Goal: Information Seeking & Learning: Learn about a topic

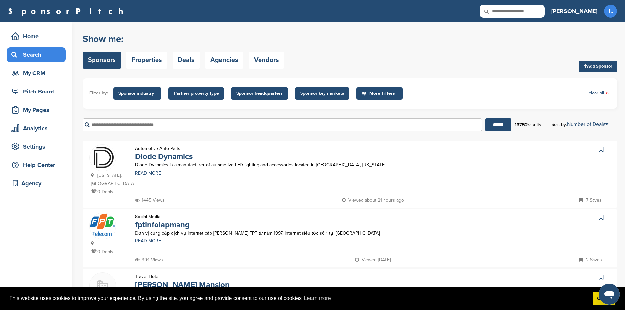
click at [529, 14] on input "text" at bounding box center [512, 11] width 65 height 13
type input "******"
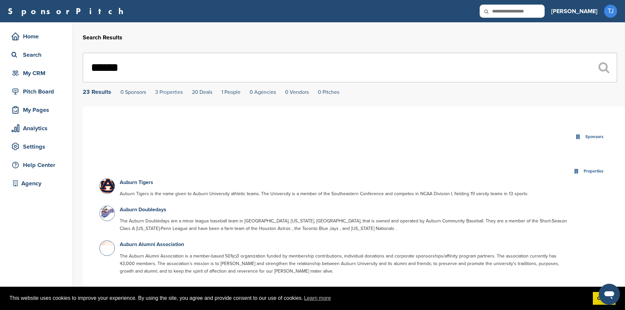
click at [171, 92] on link "3 Properties" at bounding box center [169, 92] width 28 height 7
click at [197, 92] on link "20 Deals" at bounding box center [202, 92] width 20 height 7
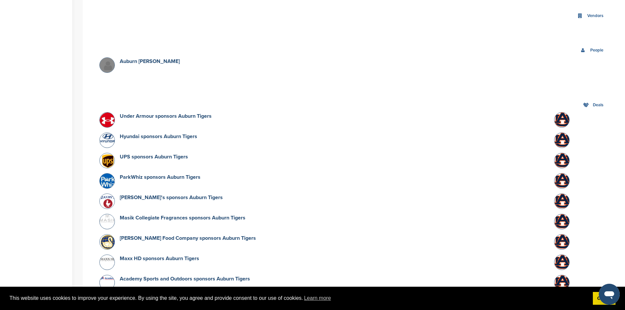
scroll to position [399, 0]
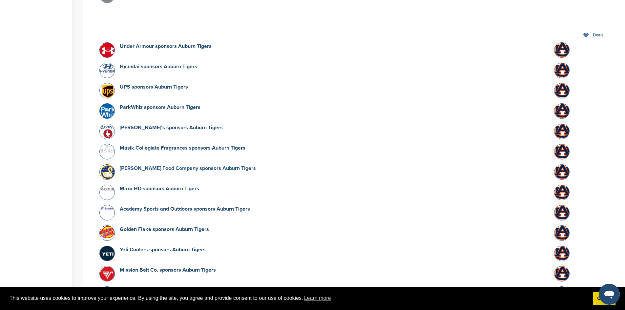
click at [221, 168] on link "Schwan Food Company sponsors Auburn Tigers" at bounding box center [188, 168] width 136 height 7
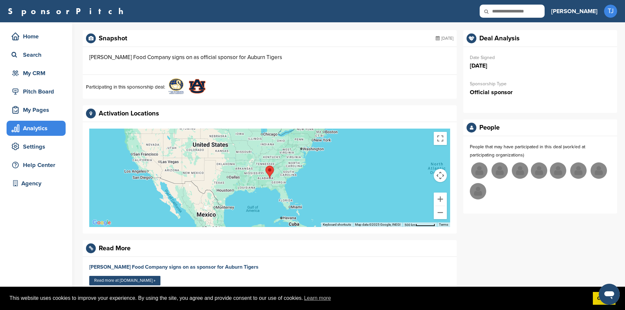
click at [22, 129] on div "Analytics" at bounding box center [38, 128] width 56 height 12
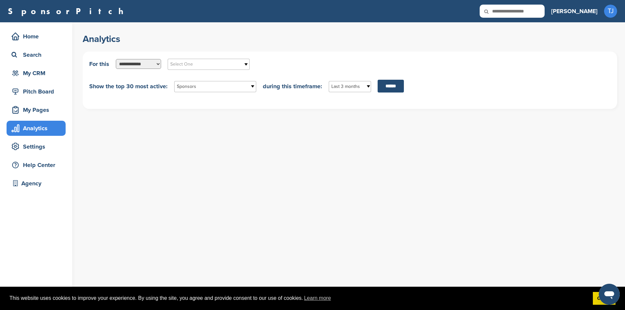
click at [134, 63] on select "**********" at bounding box center [138, 64] width 45 height 10
click at [177, 64] on span "Select One" at bounding box center [204, 64] width 68 height 8
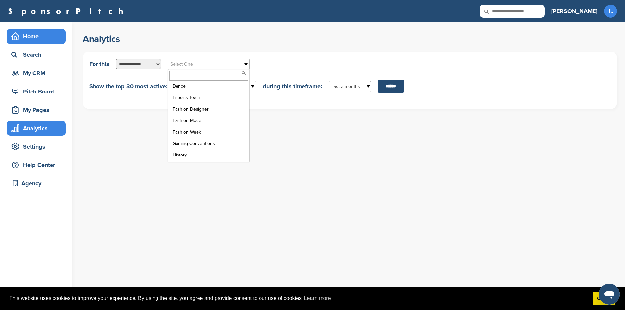
click at [31, 39] on div "Home" at bounding box center [38, 37] width 56 height 12
click at [19, 38] on icon at bounding box center [15, 36] width 8 height 8
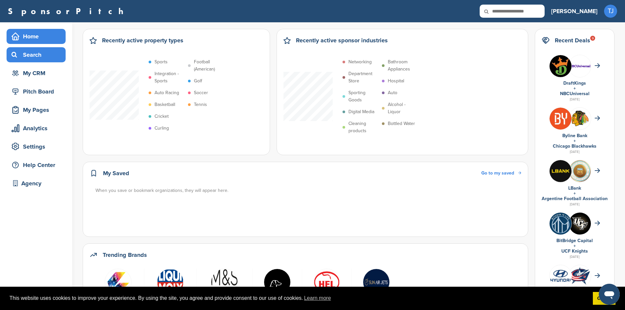
click at [39, 60] on div "Search" at bounding box center [38, 55] width 56 height 12
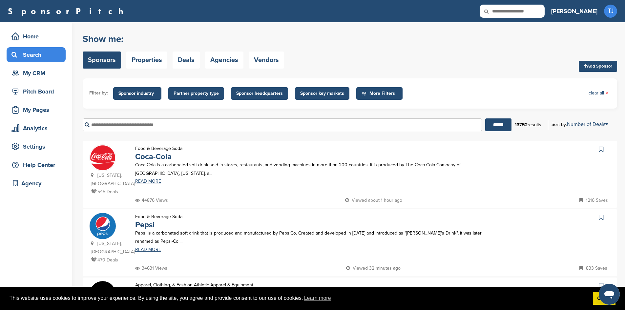
click at [366, 92] on span "More Filters" at bounding box center [381, 93] width 38 height 7
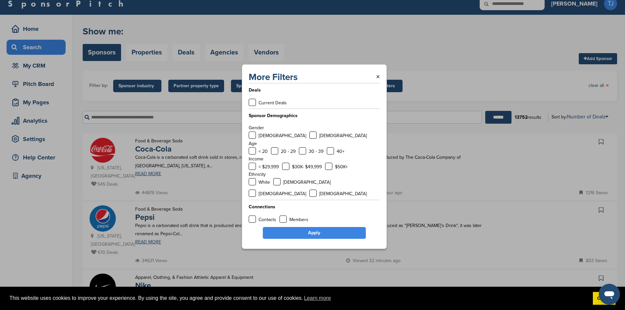
scroll to position [7, 0]
click at [377, 82] on link "×" at bounding box center [378, 77] width 4 height 12
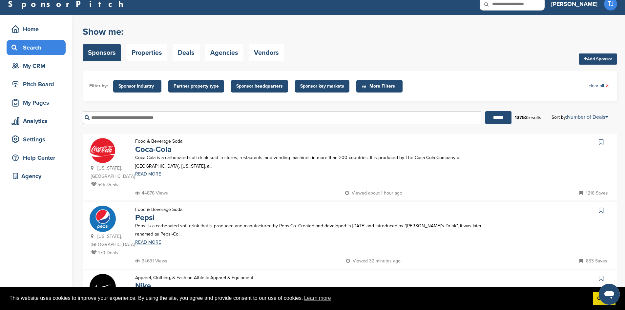
click at [106, 150] on img at bounding box center [103, 150] width 26 height 26
click at [145, 85] on span "Sponsor industry" at bounding box center [137, 86] width 38 height 7
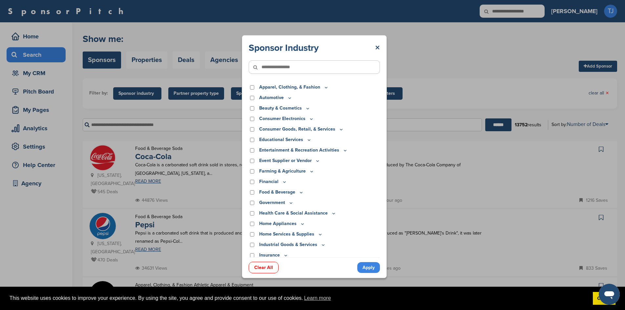
scroll to position [0, 0]
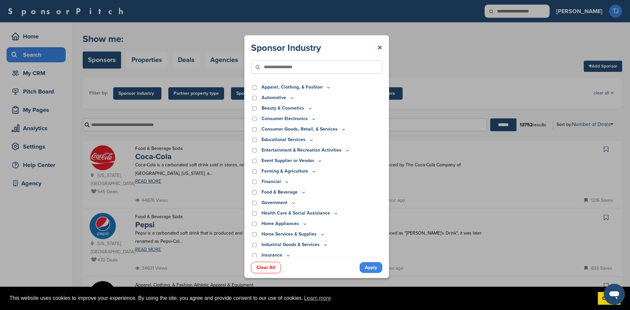
click at [326, 86] on icon at bounding box center [328, 88] width 5 height 6
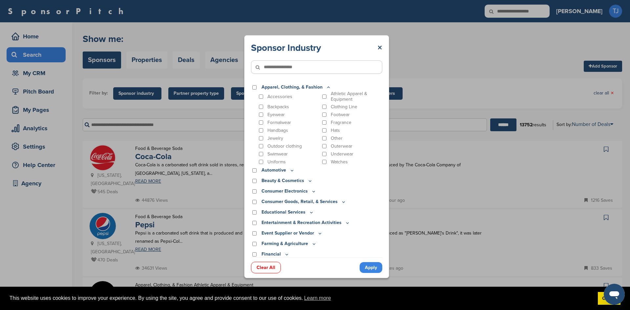
click at [261, 94] on div "Accessories" at bounding box center [289, 96] width 62 height 11
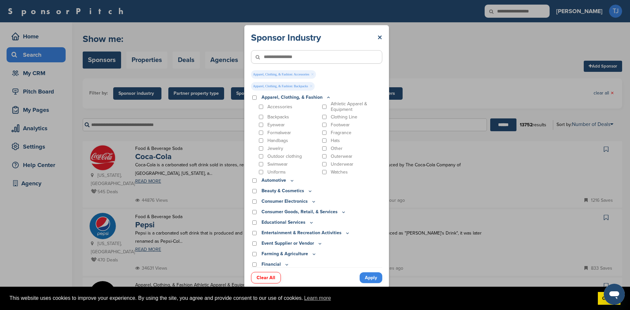
click at [262, 122] on div "Eyewear" at bounding box center [289, 125] width 62 height 6
click at [322, 104] on div "Athletic Apparel & Equipment" at bounding box center [352, 106] width 62 height 11
click at [321, 105] on div "Athletic Apparel & Equipment" at bounding box center [352, 106] width 62 height 11
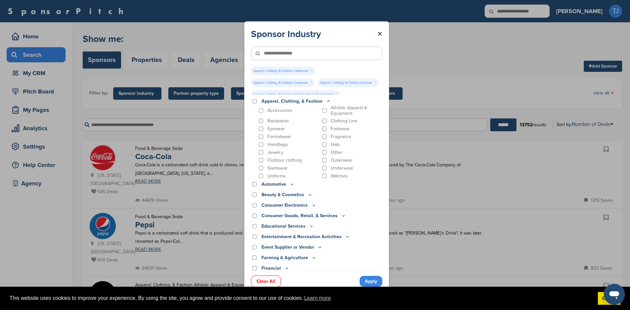
click at [368, 279] on link "Apply" at bounding box center [371, 281] width 23 height 11
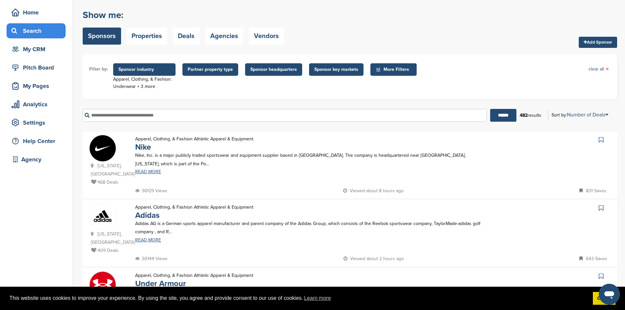
scroll to position [15, 0]
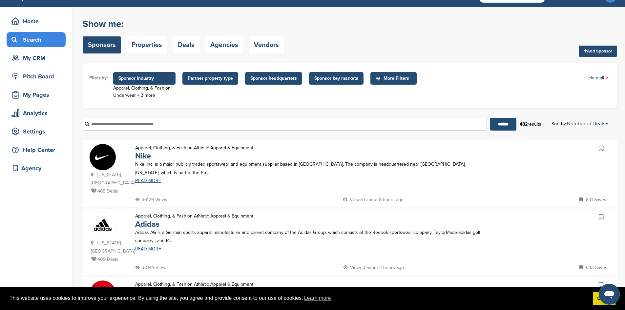
click at [324, 78] on span "Sponsor key markets" at bounding box center [336, 78] width 44 height 7
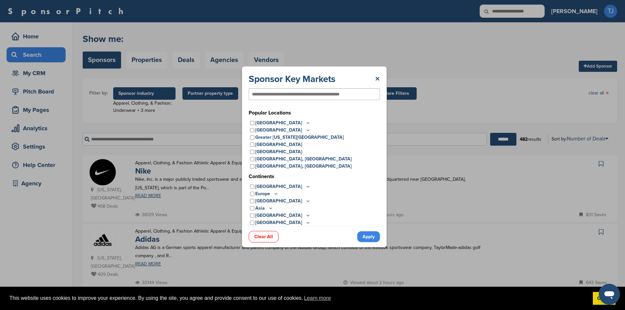
scroll to position [0, 0]
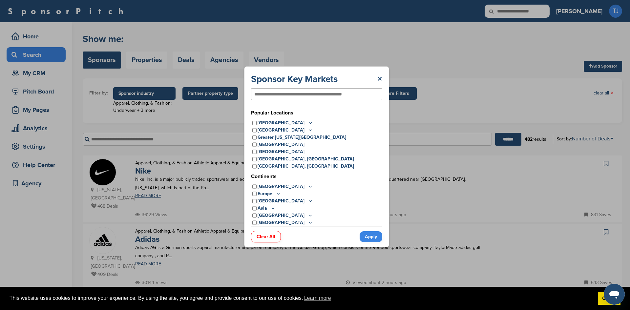
click at [308, 121] on icon at bounding box center [310, 123] width 5 height 6
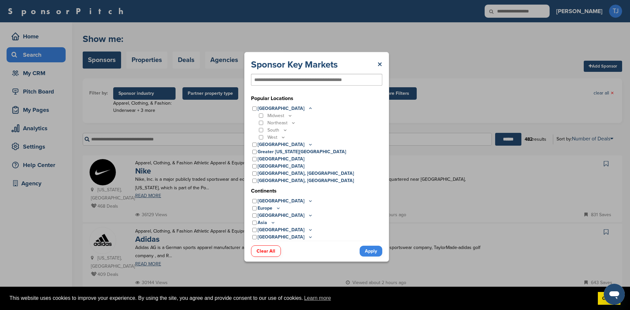
click at [284, 130] on icon at bounding box center [285, 130] width 5 height 6
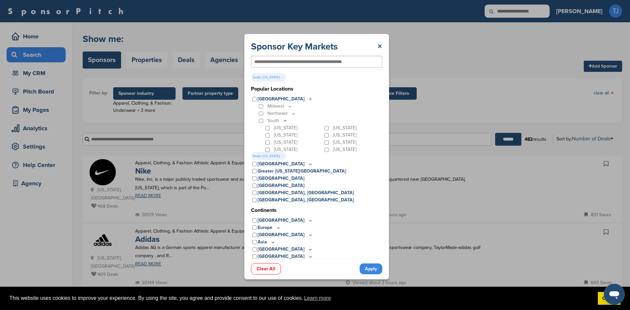
click at [370, 270] on link "Apply" at bounding box center [371, 268] width 23 height 11
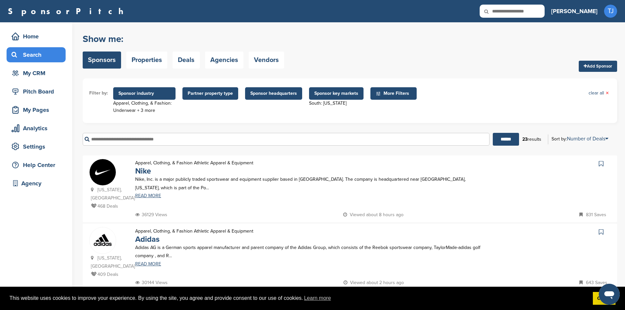
click at [164, 94] on span "Sponsor industry" at bounding box center [144, 93] width 52 height 7
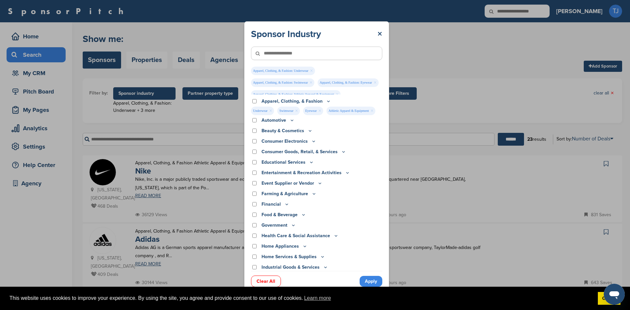
click at [267, 280] on link "Clear All" at bounding box center [266, 281] width 30 height 11
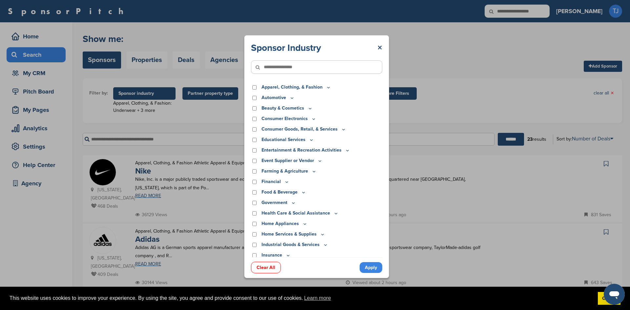
click at [366, 266] on link "Apply" at bounding box center [371, 267] width 23 height 11
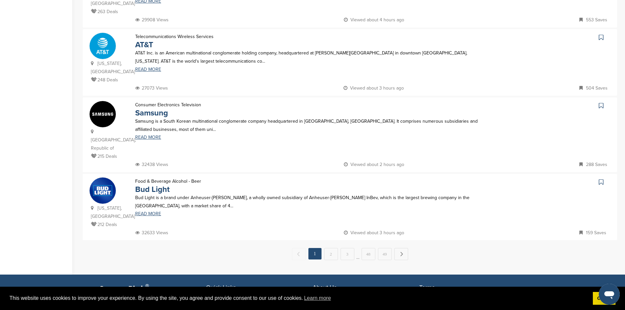
scroll to position [621, 0]
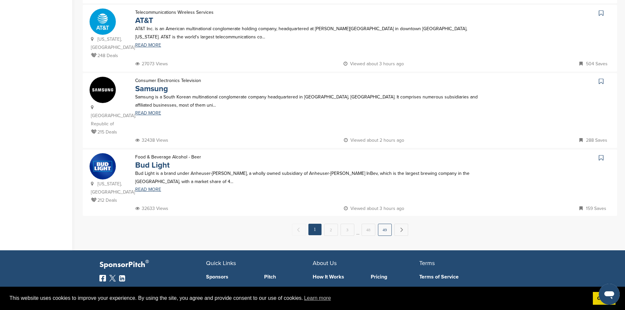
click at [386, 224] on link "49" at bounding box center [385, 230] width 14 height 12
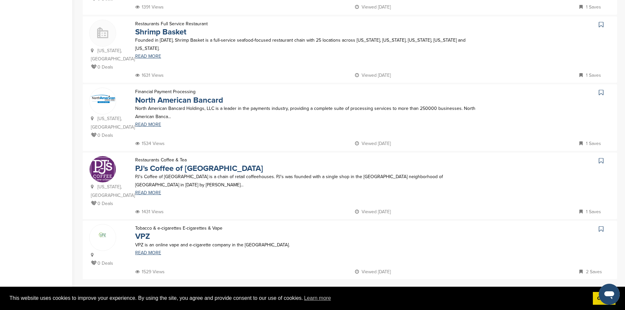
scroll to position [565, 0]
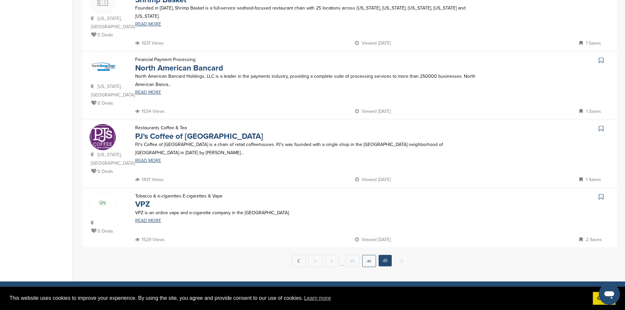
click at [367, 255] on link "48" at bounding box center [369, 261] width 14 height 12
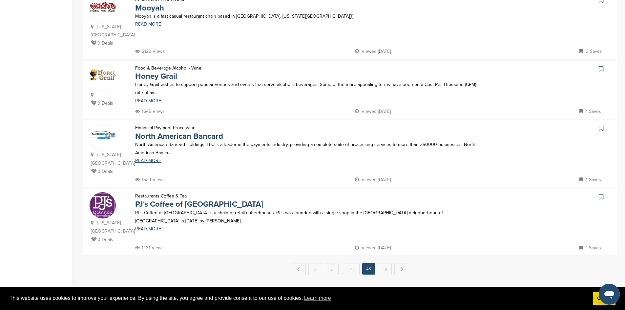
scroll to position [0, 0]
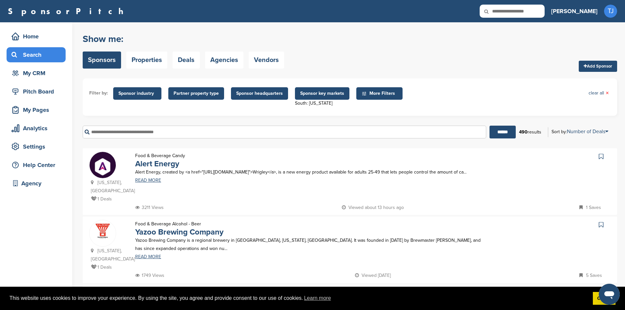
click at [262, 95] on span "Sponsor headquarters" at bounding box center [259, 93] width 47 height 7
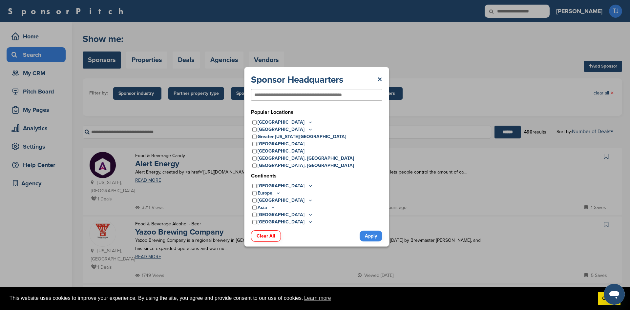
click at [308, 122] on icon at bounding box center [310, 122] width 5 height 6
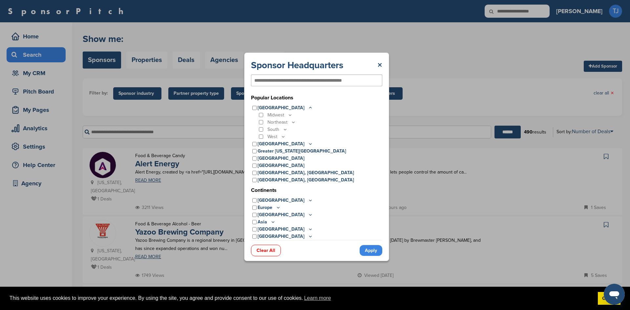
click at [286, 128] on icon at bounding box center [285, 130] width 5 height 6
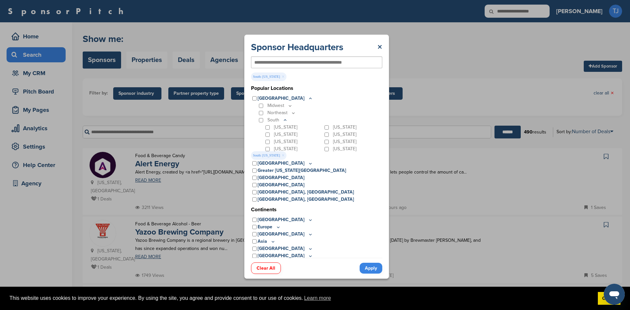
click at [373, 268] on link "Apply" at bounding box center [371, 268] width 23 height 11
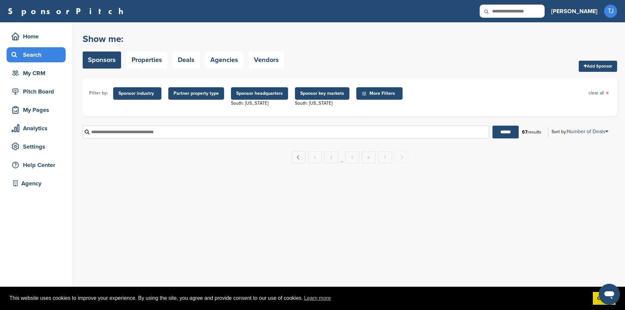
click at [321, 96] on span "Sponsor key markets" at bounding box center [322, 93] width 44 height 7
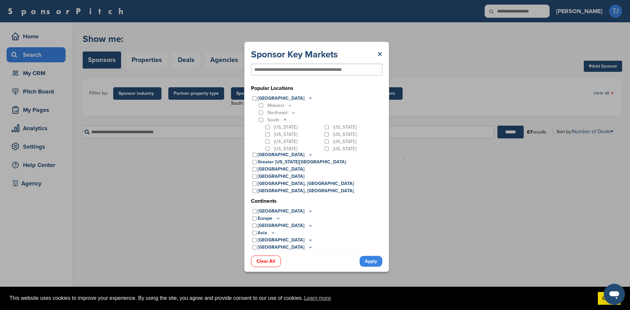
click at [370, 259] on link "Apply" at bounding box center [371, 261] width 23 height 11
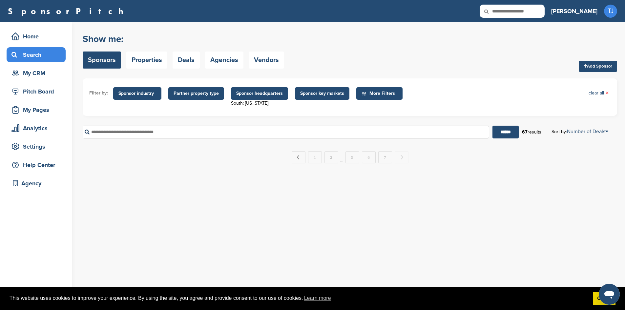
click at [252, 90] on span "Sponsor headquarters" at bounding box center [259, 93] width 47 height 7
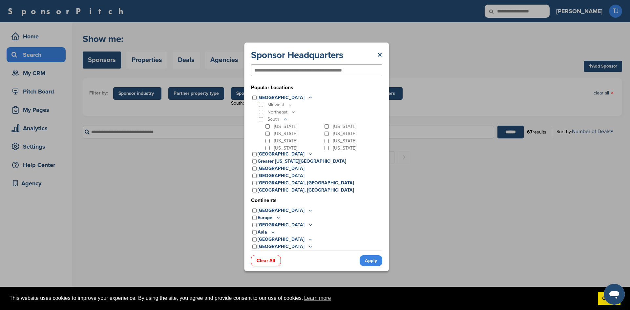
click at [369, 262] on link "Apply" at bounding box center [371, 260] width 23 height 11
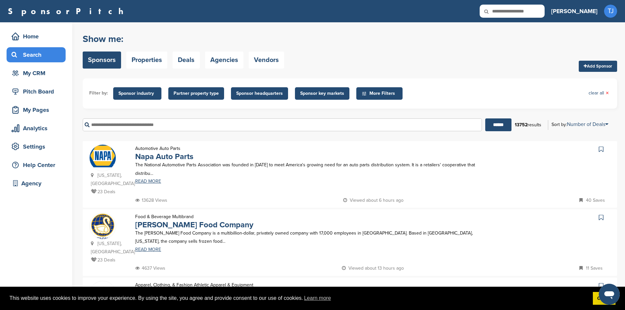
click at [321, 91] on span "Sponsor key markets" at bounding box center [322, 93] width 44 height 7
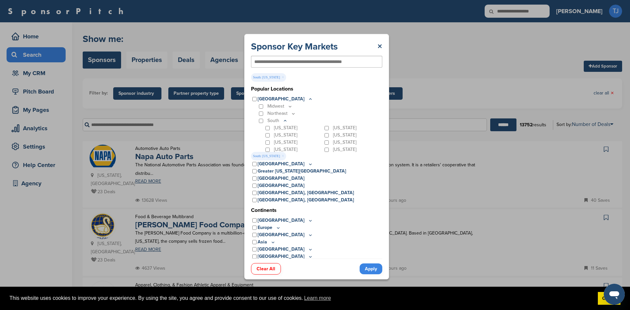
click at [370, 266] on link "Apply" at bounding box center [371, 268] width 23 height 11
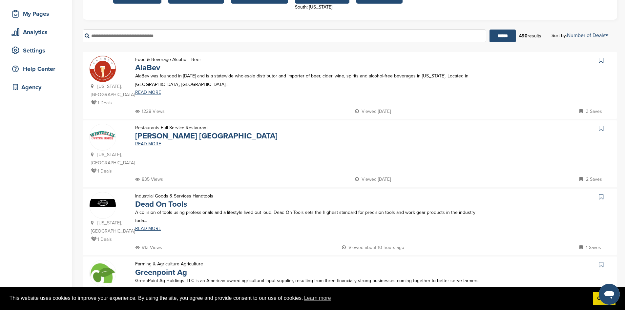
scroll to position [82, 0]
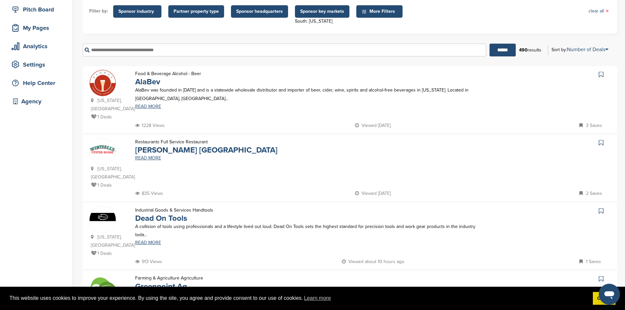
click at [371, 14] on span "More Filters" at bounding box center [381, 11] width 38 height 7
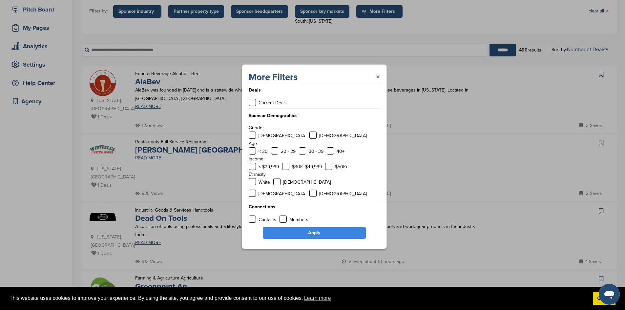
click at [377, 80] on link "×" at bounding box center [378, 77] width 4 height 12
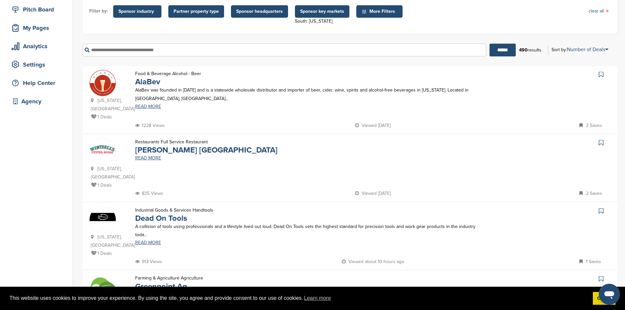
click at [202, 12] on span "Partner property type" at bounding box center [196, 11] width 45 height 7
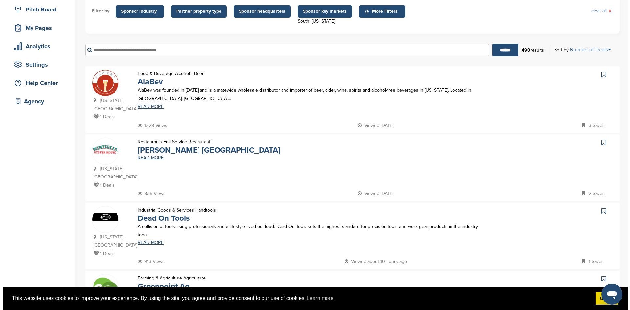
scroll to position [0, 0]
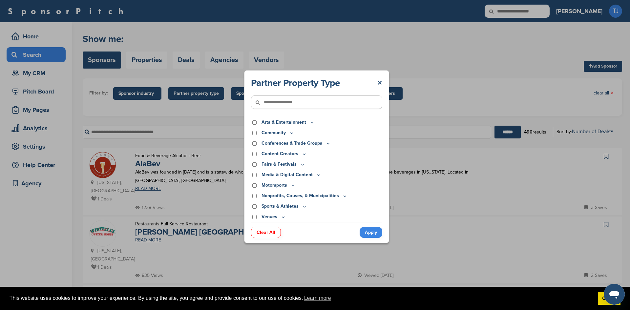
click at [312, 121] on icon at bounding box center [311, 123] width 5 height 6
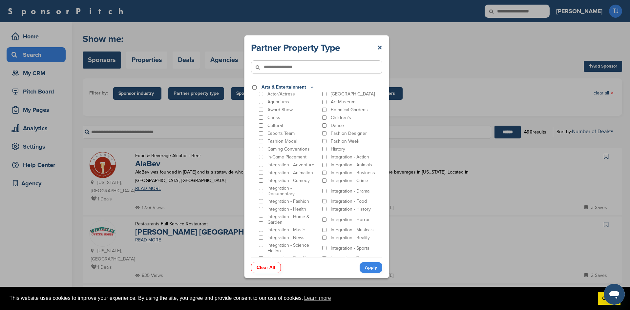
click at [310, 85] on icon at bounding box center [311, 88] width 5 height 6
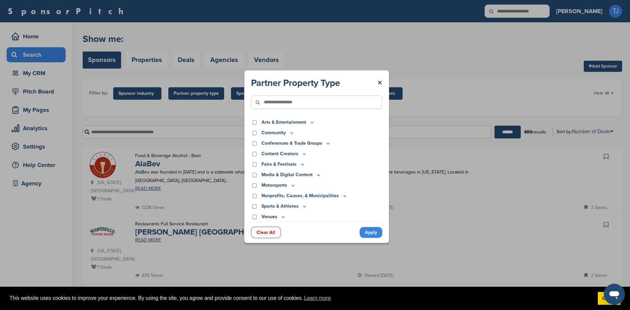
click at [303, 204] on icon at bounding box center [304, 207] width 5 height 6
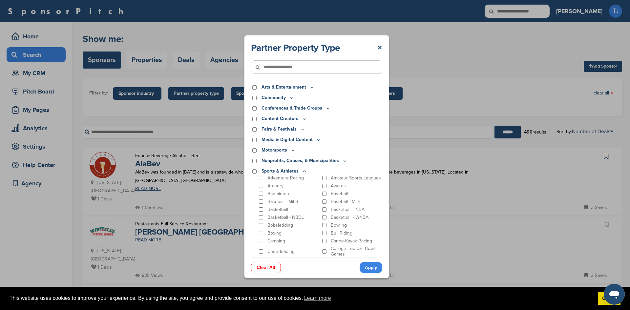
click at [268, 212] on p "Basketball" at bounding box center [277, 210] width 21 height 6
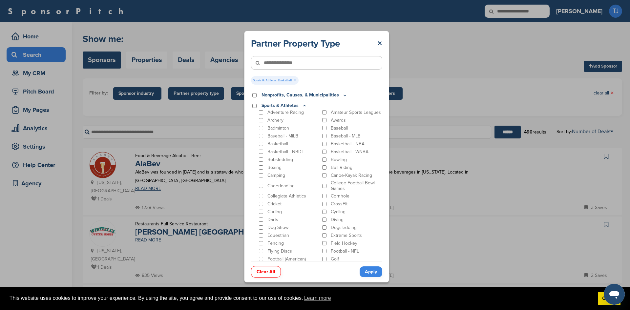
scroll to position [73, 0]
click at [321, 151] on div "Basketball - WNBA" at bounding box center [352, 149] width 62 height 6
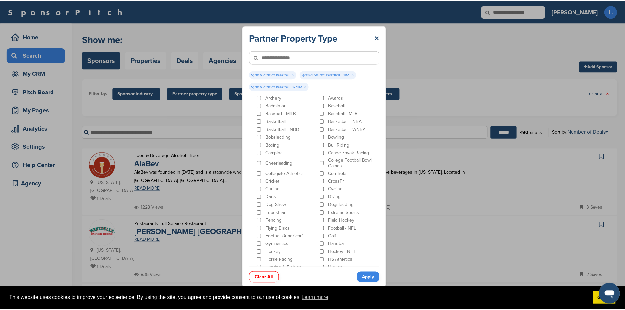
scroll to position [79, 0]
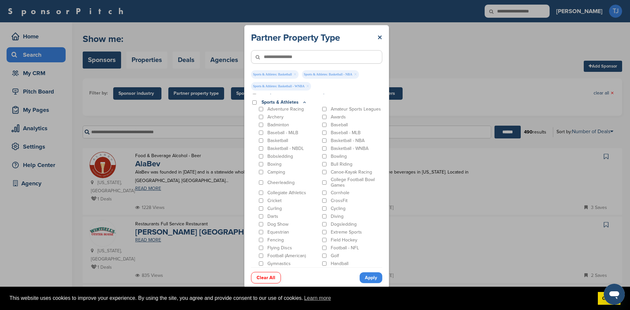
click at [367, 277] on link "Apply" at bounding box center [371, 277] width 23 height 11
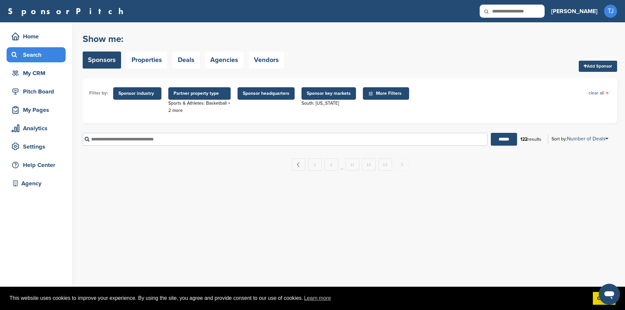
click at [334, 94] on span "Sponsor key markets" at bounding box center [329, 93] width 44 height 7
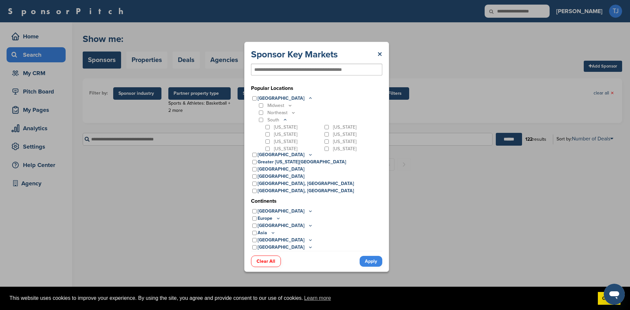
click at [372, 263] on link "Apply" at bounding box center [371, 261] width 23 height 11
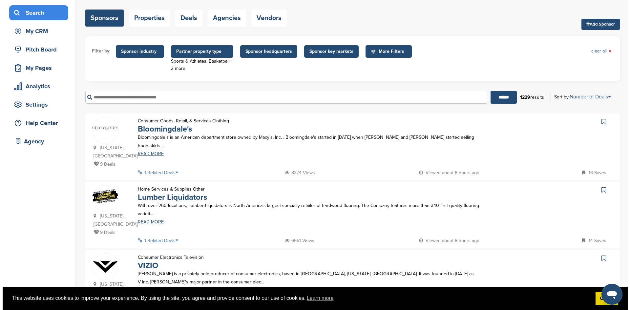
scroll to position [0, 0]
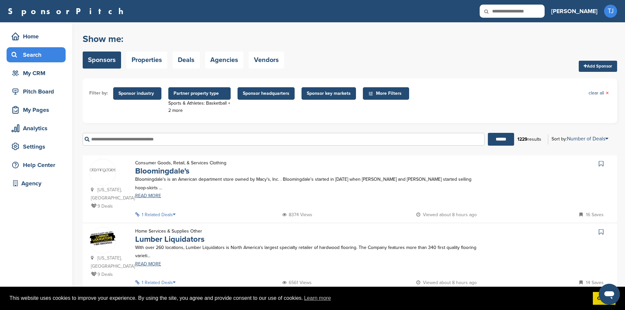
click at [218, 94] on span "Partner property type" at bounding box center [200, 93] width 52 height 7
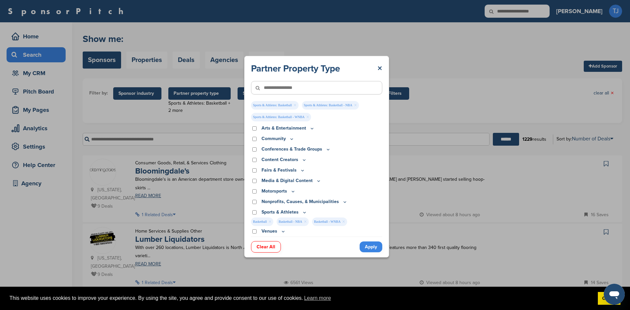
click at [268, 247] on link "Clear All" at bounding box center [266, 246] width 30 height 11
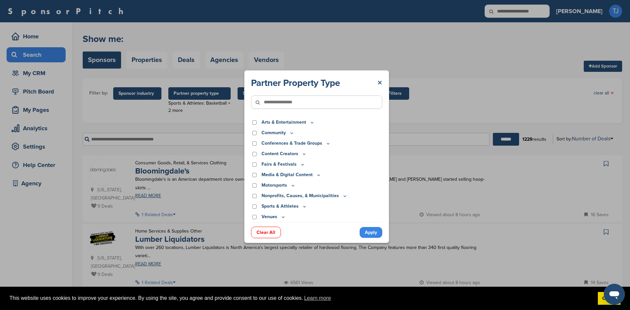
click at [380, 81] on link "×" at bounding box center [379, 83] width 5 height 12
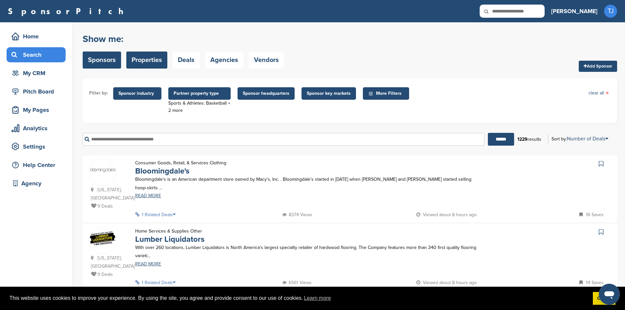
click at [155, 60] on link "Properties" at bounding box center [146, 60] width 41 height 17
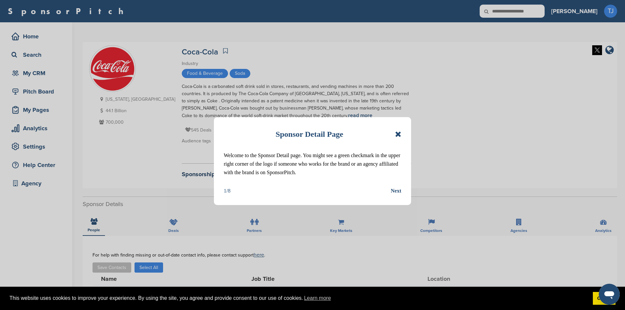
click at [397, 190] on div "Next" at bounding box center [396, 191] width 10 height 9
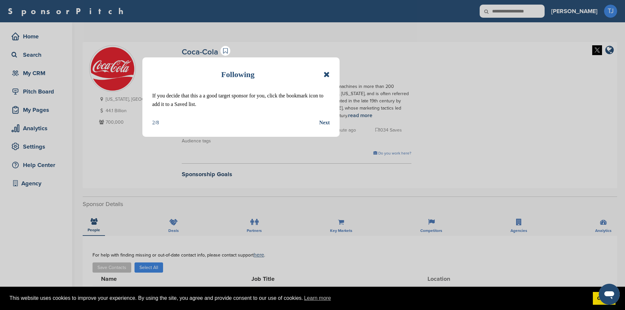
click at [323, 122] on div "Next" at bounding box center [324, 122] width 10 height 9
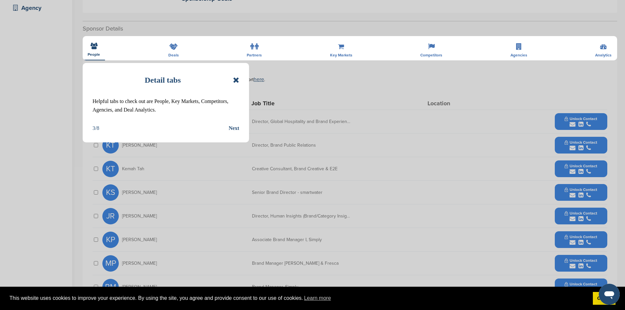
scroll to position [176, 0]
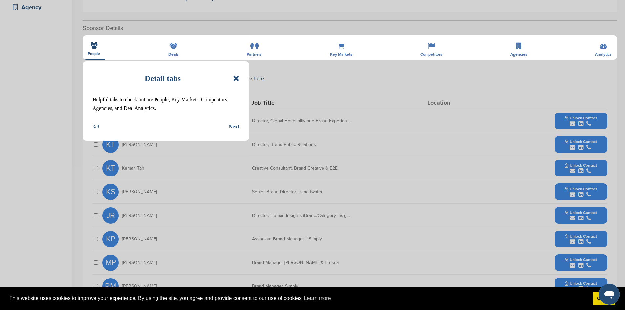
click at [236, 78] on icon at bounding box center [236, 78] width 6 height 8
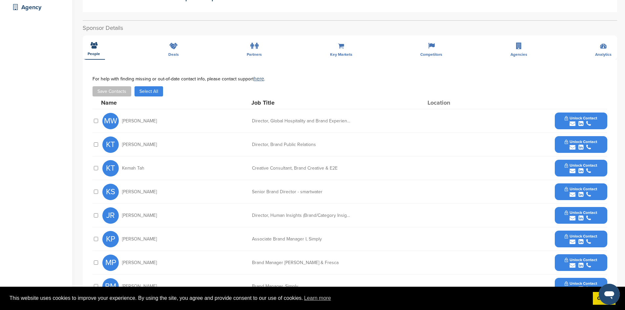
click at [517, 51] on div "**********" at bounding box center [350, 193] width 534 height 346
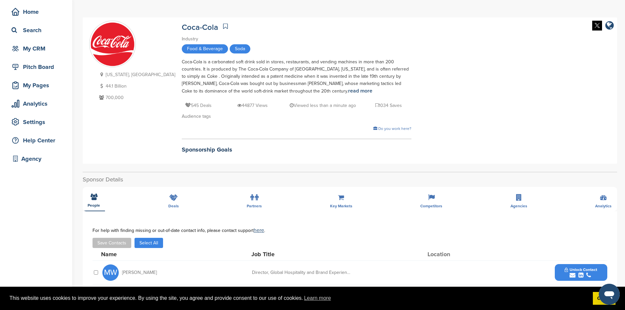
scroll to position [8, 0]
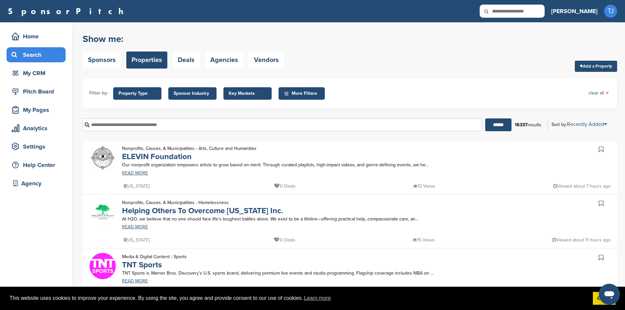
click at [254, 89] on span "Key Markets" at bounding box center [247, 93] width 48 height 12
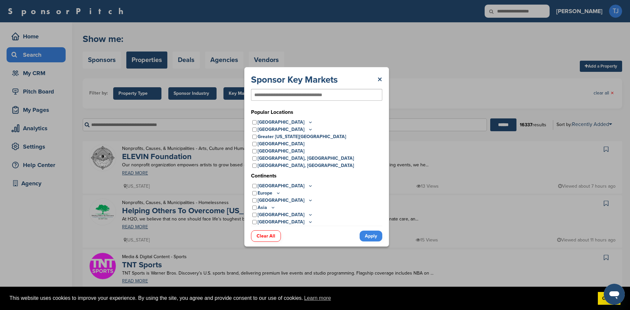
click at [308, 120] on icon at bounding box center [310, 122] width 5 height 6
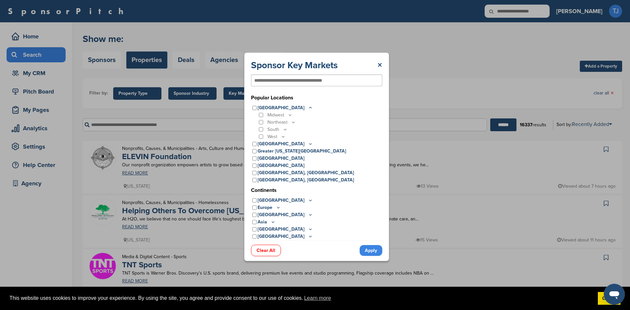
click at [284, 128] on icon at bounding box center [285, 130] width 5 height 6
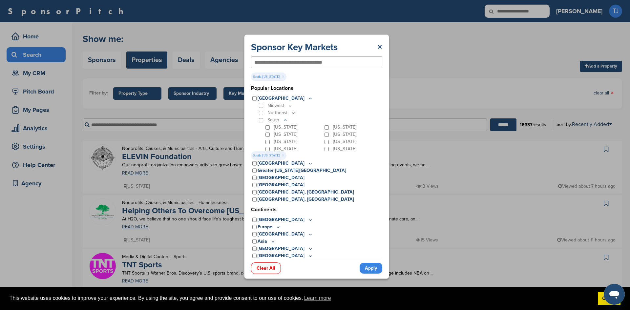
click at [371, 266] on link "Apply" at bounding box center [371, 268] width 23 height 11
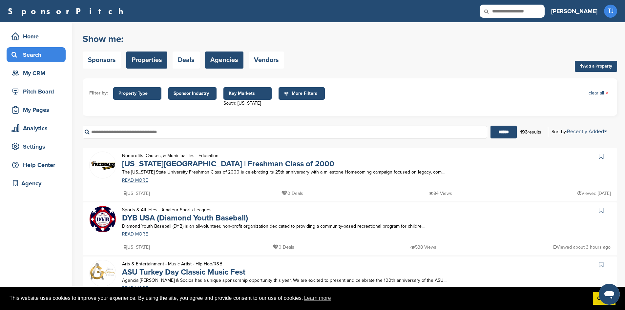
click at [218, 60] on link "Agencies" at bounding box center [224, 60] width 38 height 17
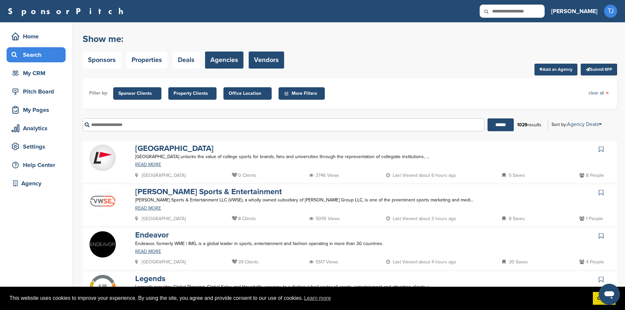
click at [265, 60] on link "Vendors" at bounding box center [266, 60] width 35 height 17
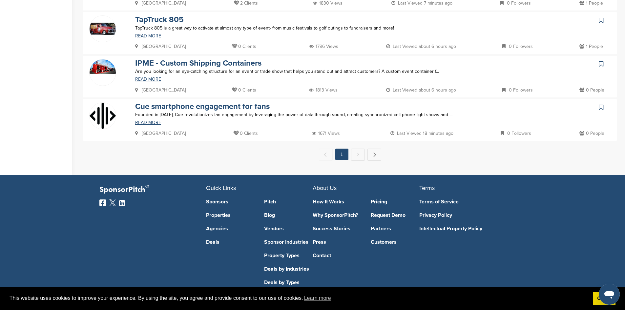
scroll to position [384, 0]
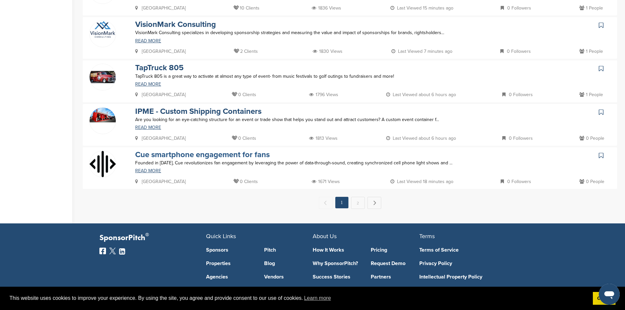
click at [260, 156] on link "Cue smartphone engagement for fans" at bounding box center [202, 155] width 135 height 10
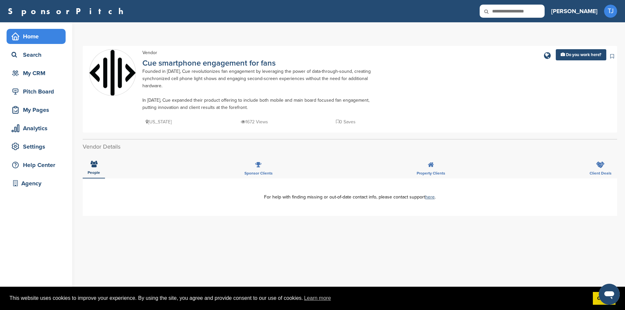
click at [34, 37] on div "Home" at bounding box center [38, 37] width 56 height 12
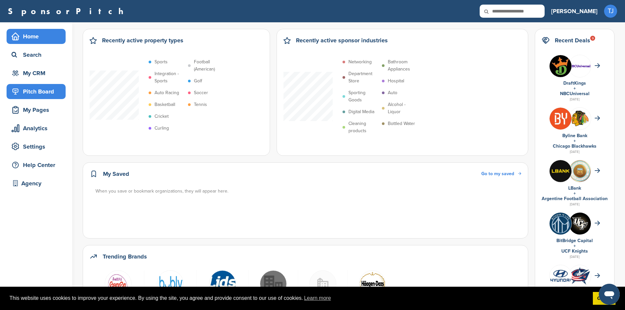
click at [41, 92] on div "Pitch Board" at bounding box center [38, 92] width 56 height 12
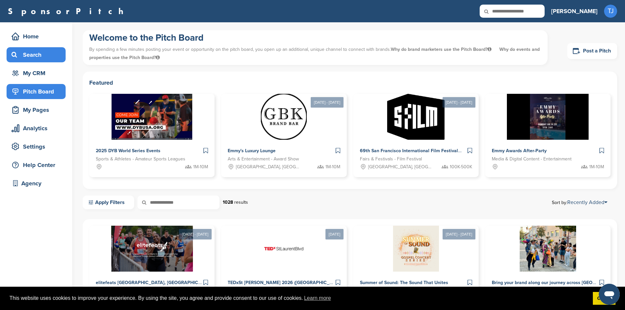
click at [36, 52] on div "Search" at bounding box center [38, 55] width 56 height 12
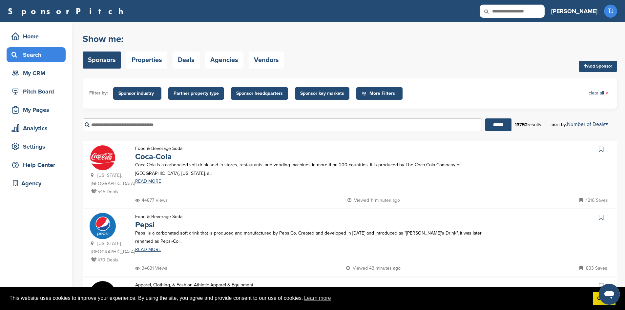
click at [319, 91] on span "Sponsor key markets" at bounding box center [322, 93] width 44 height 7
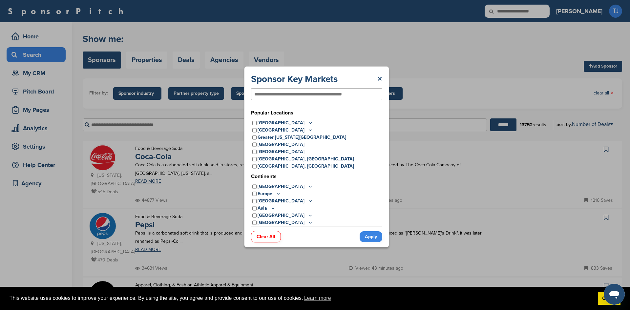
click at [308, 122] on icon at bounding box center [310, 123] width 5 height 6
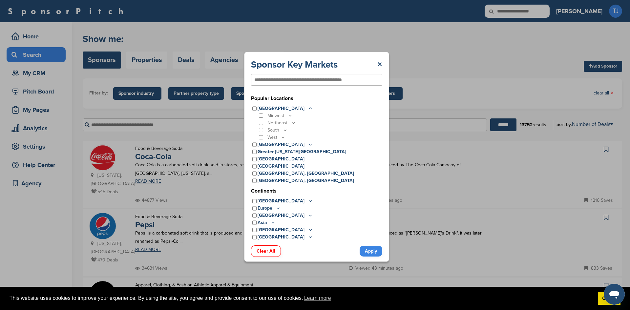
click at [284, 129] on icon at bounding box center [285, 130] width 5 height 6
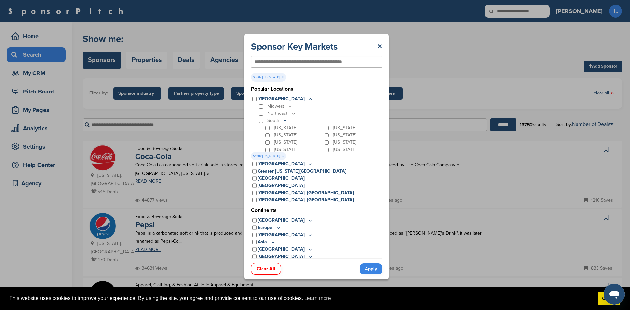
click at [370, 267] on link "Apply" at bounding box center [371, 268] width 23 height 11
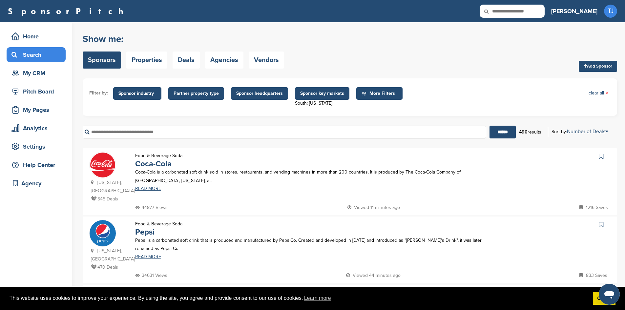
click at [142, 95] on span "Sponsor industry" at bounding box center [137, 93] width 38 height 7
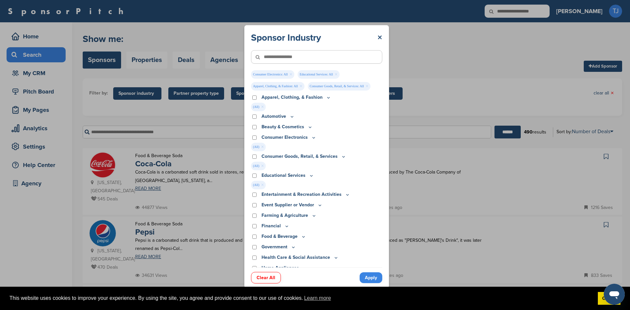
click at [254, 191] on div "Apparel, Clothing, & Fashion Accessories Athletic Apparel & Equipment Backpacks…" at bounding box center [316, 181] width 131 height 174
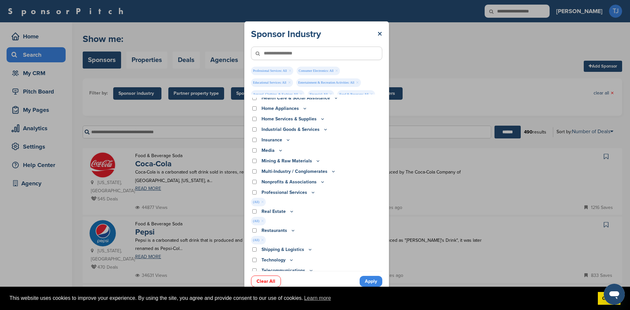
scroll to position [215, 0]
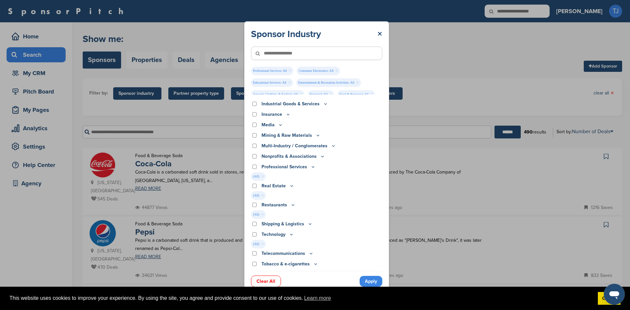
click at [369, 277] on link "Apply" at bounding box center [371, 281] width 23 height 11
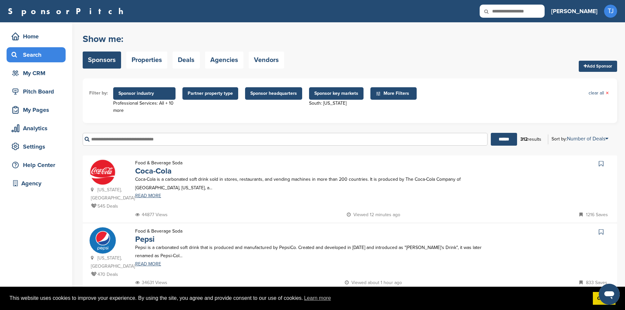
click at [156, 95] on span "Sponsor industry" at bounding box center [144, 93] width 52 height 7
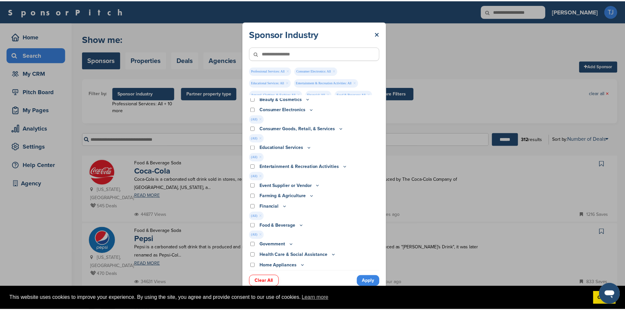
scroll to position [31, 0]
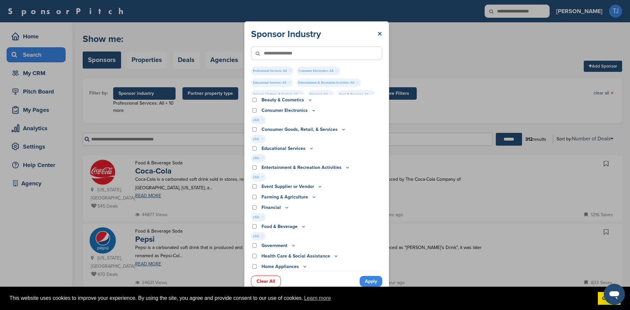
click at [381, 32] on link "×" at bounding box center [379, 34] width 5 height 12
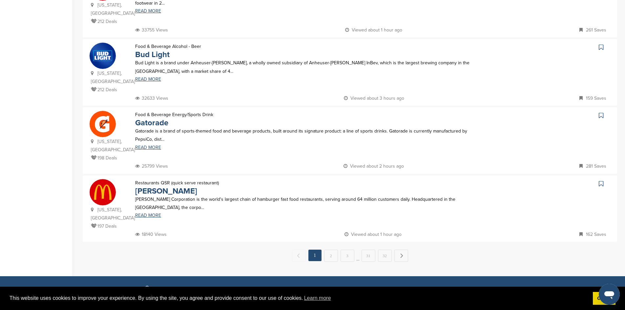
scroll to position [617, 0]
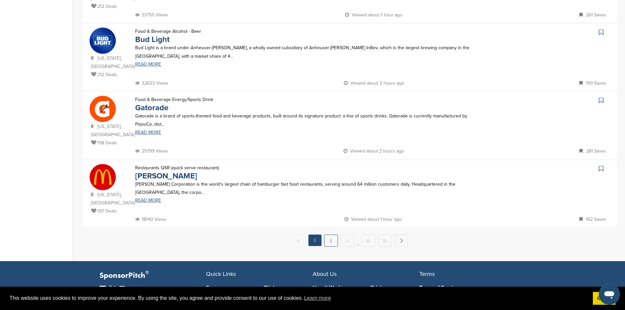
click at [329, 235] on link "2" at bounding box center [331, 241] width 14 height 12
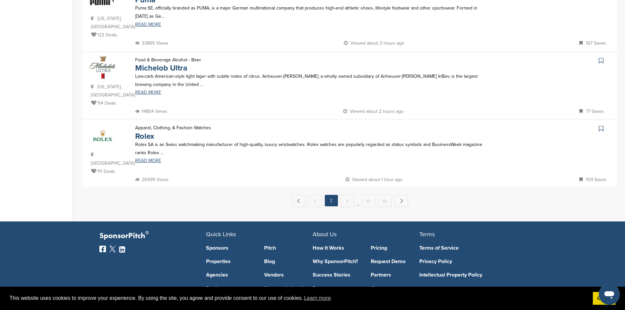
scroll to position [653, 0]
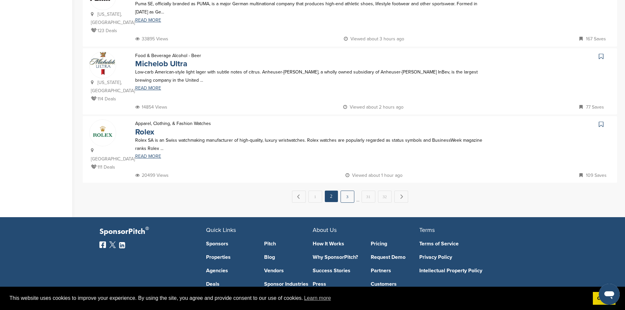
click at [348, 191] on link "3" at bounding box center [348, 197] width 14 height 12
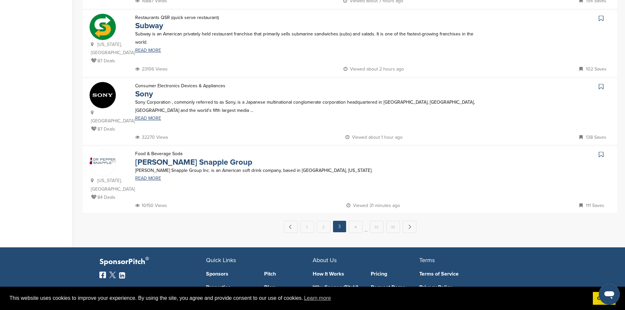
scroll to position [624, 0]
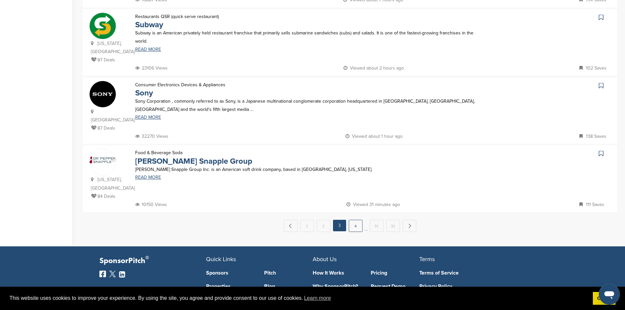
click at [356, 220] on link "4" at bounding box center [356, 226] width 14 height 12
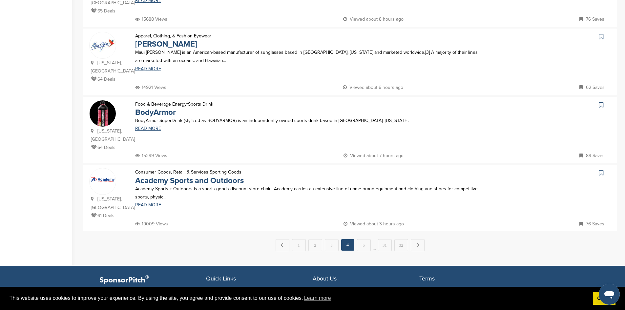
scroll to position [645, 0]
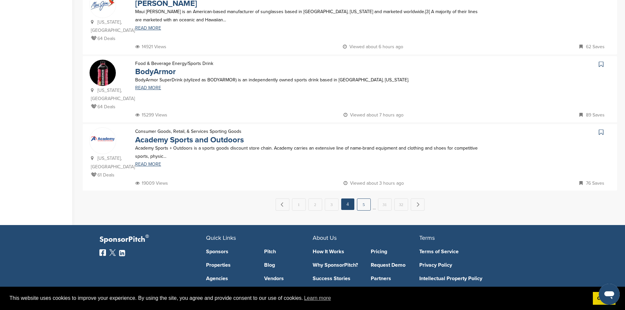
click at [364, 199] on link "5" at bounding box center [364, 205] width 14 height 12
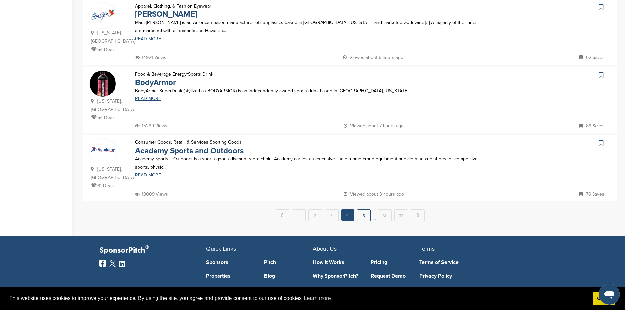
scroll to position [0, 0]
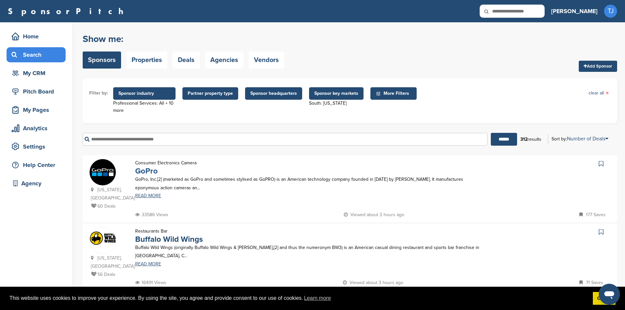
click at [148, 168] on link "GoPro" at bounding box center [146, 171] width 23 height 10
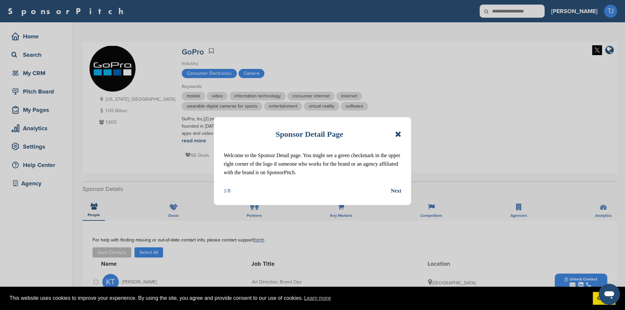
click at [395, 189] on div "Next" at bounding box center [396, 191] width 10 height 9
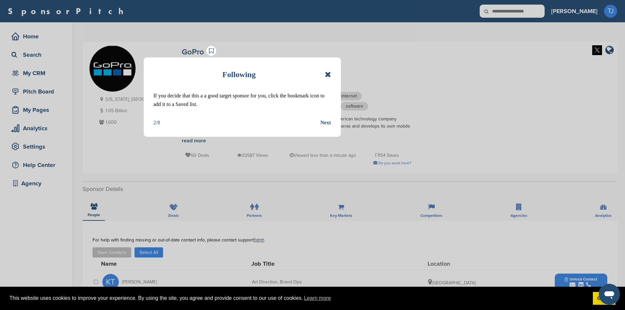
click at [322, 122] on div "Next" at bounding box center [326, 122] width 10 height 9
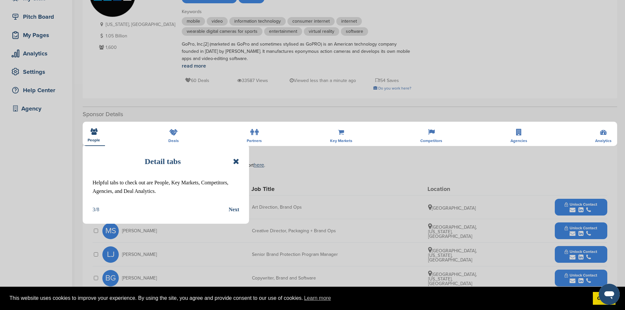
scroll to position [83, 0]
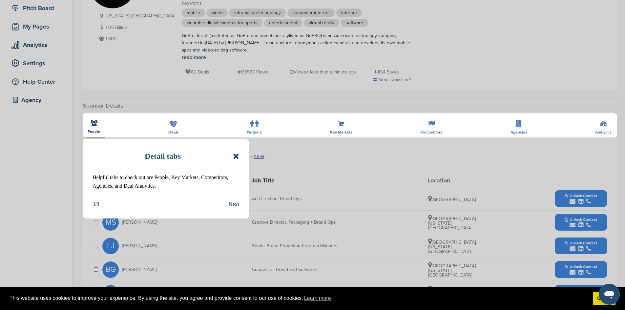
click at [235, 204] on div "Next" at bounding box center [234, 204] width 10 height 9
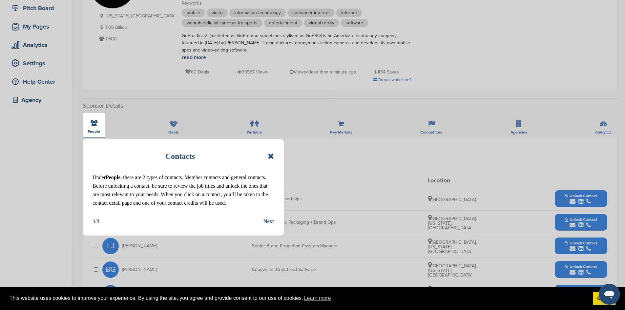
click at [266, 219] on div "Next" at bounding box center [268, 221] width 10 height 9
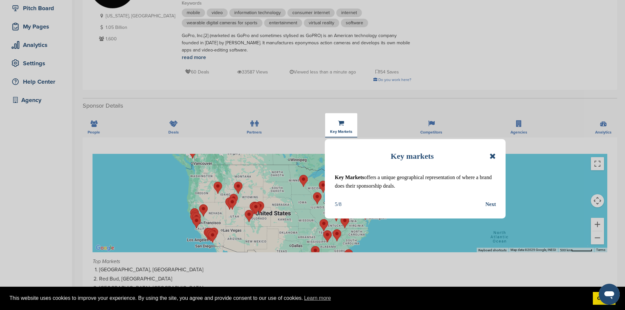
click at [490, 204] on div "Next" at bounding box center [490, 204] width 10 height 9
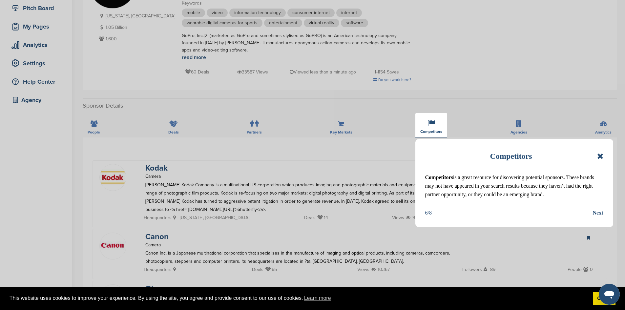
click at [594, 211] on div "Next" at bounding box center [598, 213] width 10 height 9
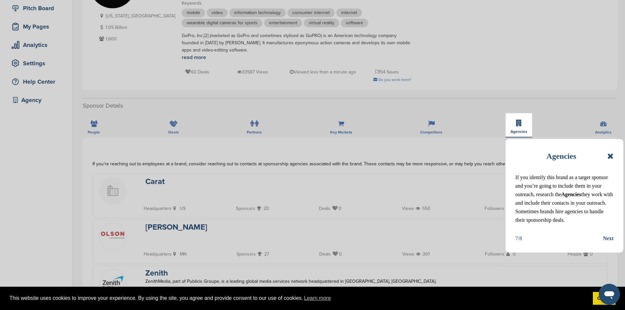
click at [607, 235] on div "Next" at bounding box center [608, 238] width 10 height 9
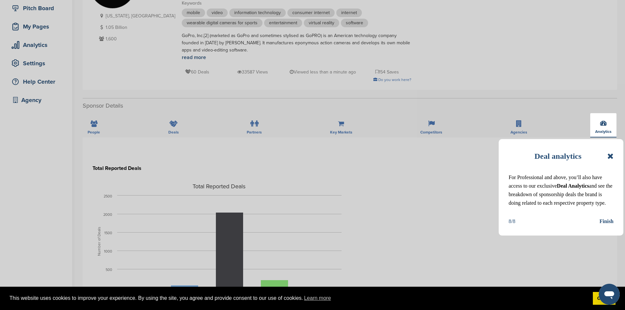
click at [607, 221] on div "Finish" at bounding box center [606, 221] width 14 height 9
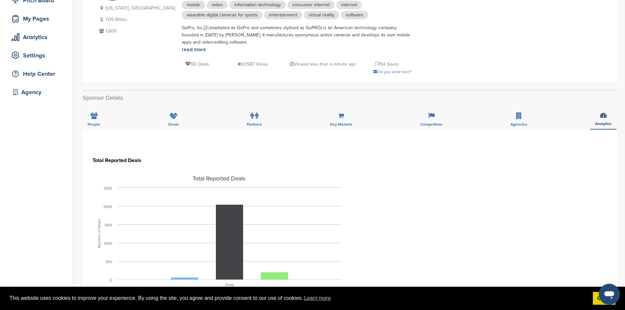
scroll to position [71, 0]
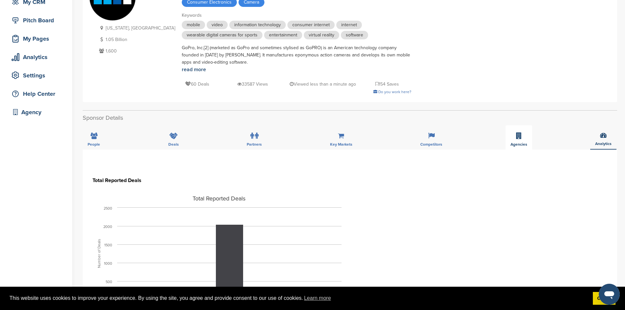
click at [519, 135] on icon at bounding box center [519, 136] width 6 height 7
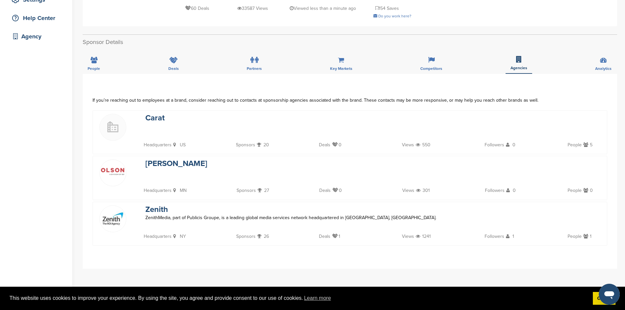
scroll to position [129, 0]
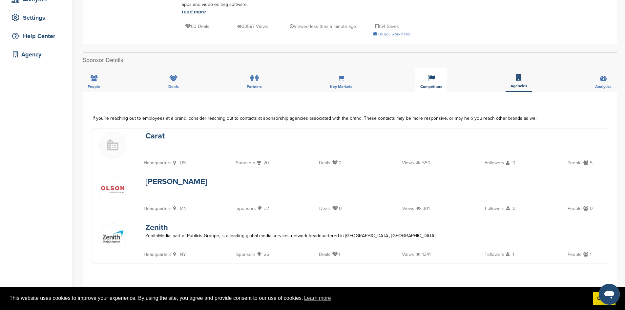
click at [434, 76] on icon at bounding box center [431, 78] width 7 height 7
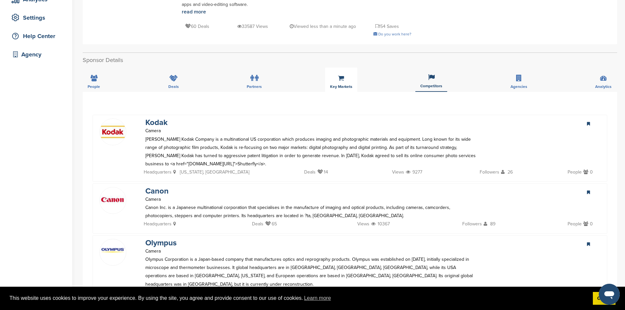
click at [343, 80] on icon at bounding box center [341, 78] width 6 height 7
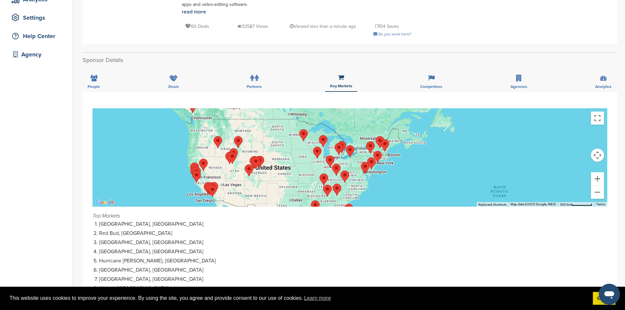
scroll to position [0, 0]
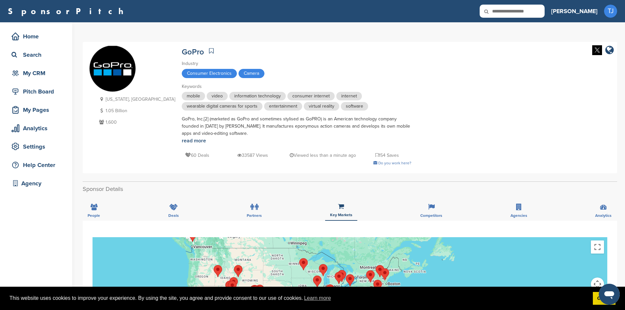
click at [502, 7] on icon at bounding box center [491, 12] width 22 height 14
click at [530, 10] on input "text" at bounding box center [512, 11] width 65 height 13
type input "*******"
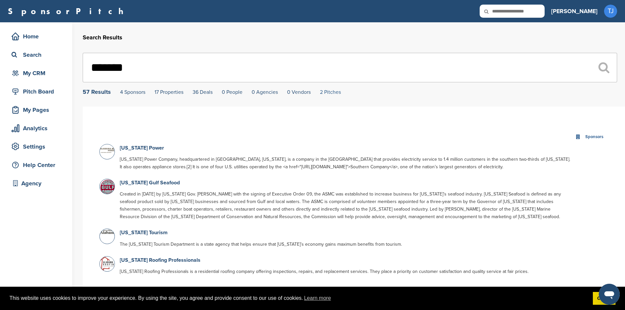
click at [330, 93] on link "2 Pitches" at bounding box center [330, 92] width 21 height 7
click at [198, 95] on link "36 Deals" at bounding box center [203, 92] width 20 height 7
click at [175, 93] on link "17 Properties" at bounding box center [169, 92] width 29 height 7
click at [137, 95] on link "4 Sponsors" at bounding box center [132, 92] width 25 height 7
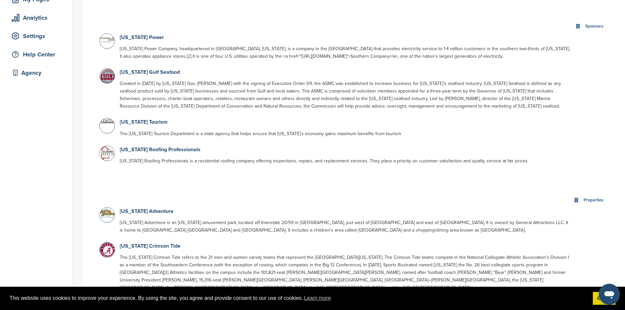
scroll to position [124, 0]
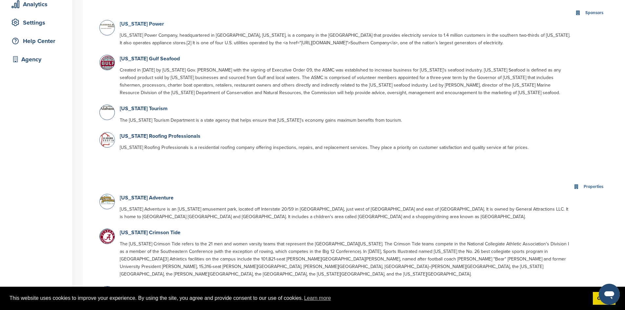
click at [148, 27] on link "[US_STATE] Power" at bounding box center [142, 24] width 44 height 7
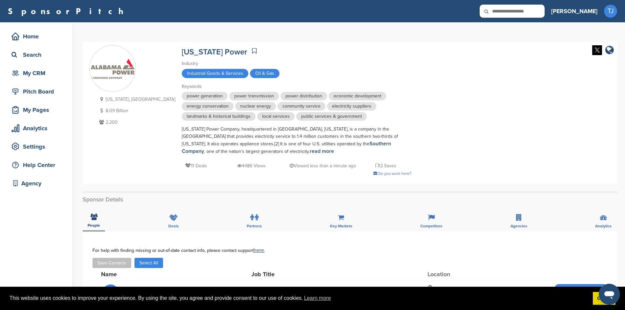
click at [182, 161] on div "11 Deals 4486 Views Viewed less than a minute ago 12 Saves" at bounding box center [297, 162] width 230 height 15
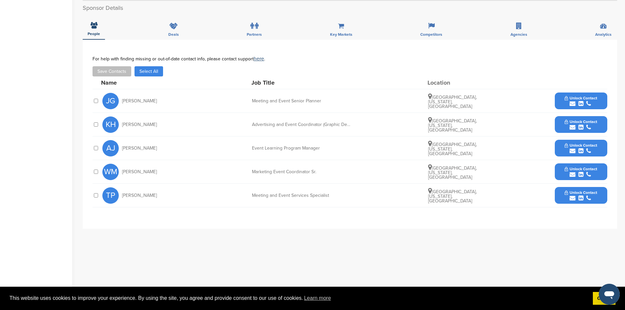
scroll to position [193, 0]
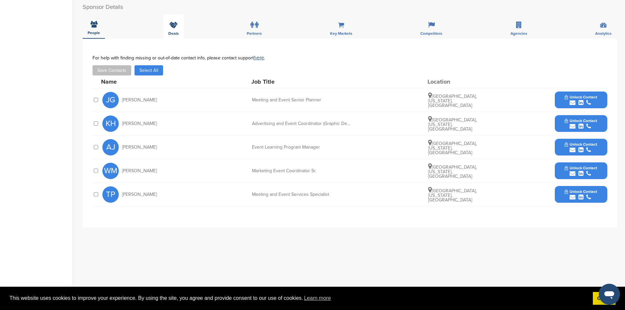
click at [179, 29] on div "Deals" at bounding box center [173, 26] width 20 height 24
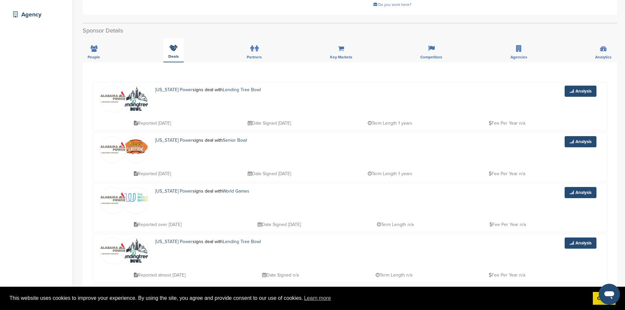
scroll to position [166, 0]
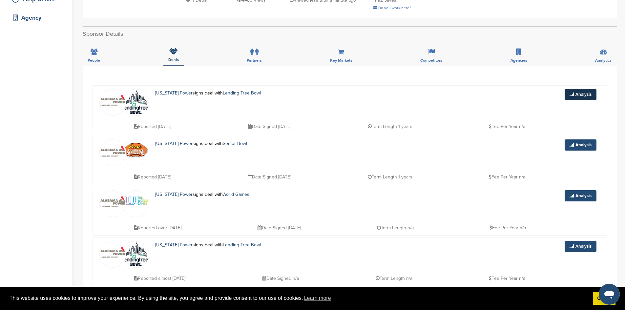
click at [592, 94] on link "Analysis" at bounding box center [581, 94] width 32 height 11
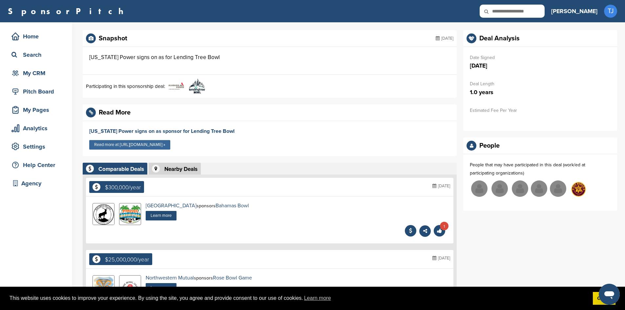
click at [160, 146] on link "Read more at [URL][DOMAIN_NAME] »" at bounding box center [129, 145] width 81 height 10
